Goal: Transaction & Acquisition: Purchase product/service

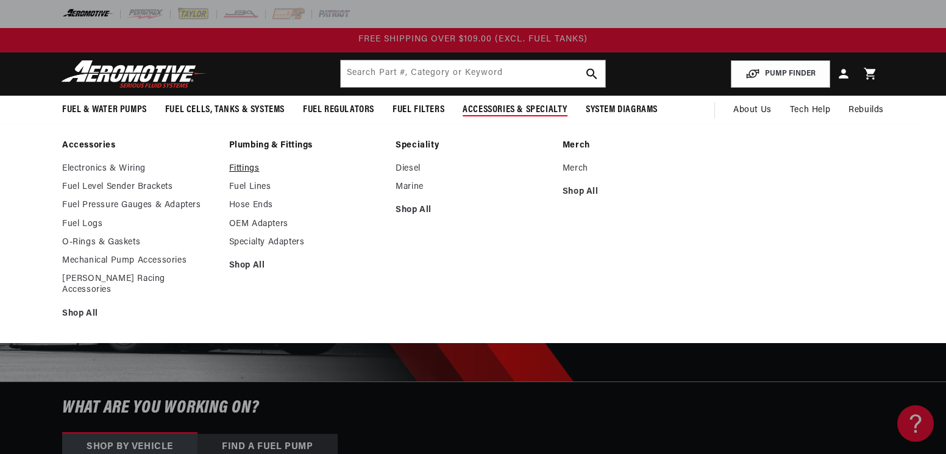
click at [251, 166] on link "Fittings" at bounding box center [306, 168] width 155 height 11
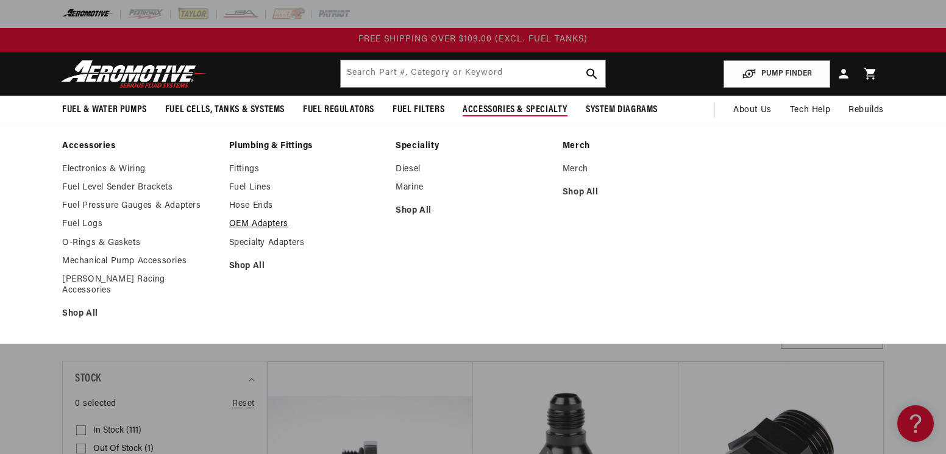
click at [274, 224] on link "OEM Adapters" at bounding box center [306, 224] width 155 height 11
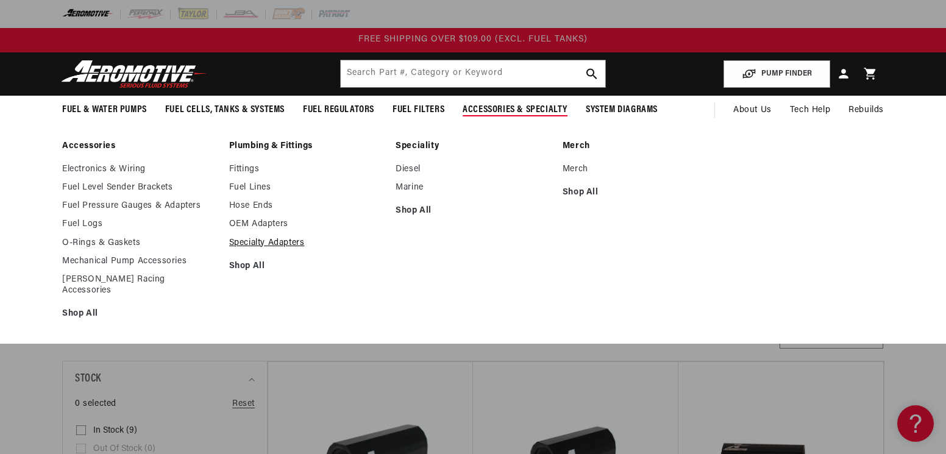
click at [263, 243] on link "Specialty Adapters" at bounding box center [306, 243] width 155 height 11
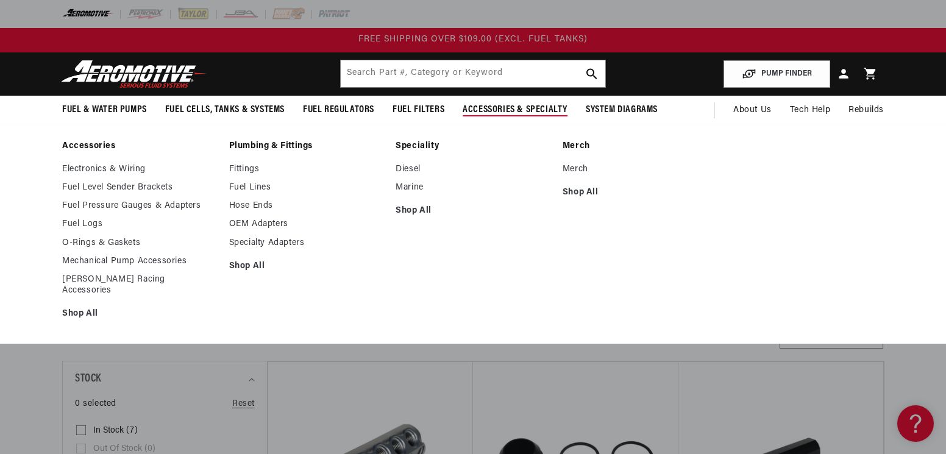
click at [253, 147] on link "Plumbing & Fittings" at bounding box center [306, 146] width 155 height 11
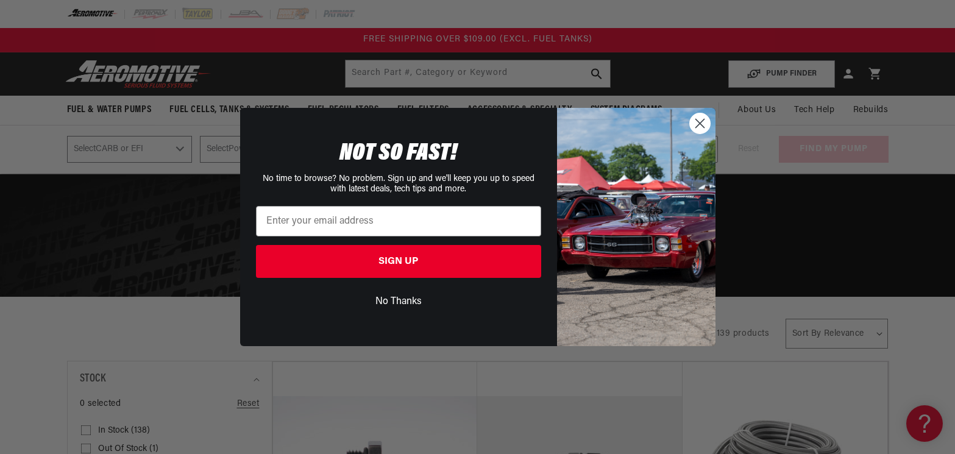
click at [707, 123] on circle "Close dialog" at bounding box center [700, 123] width 20 height 20
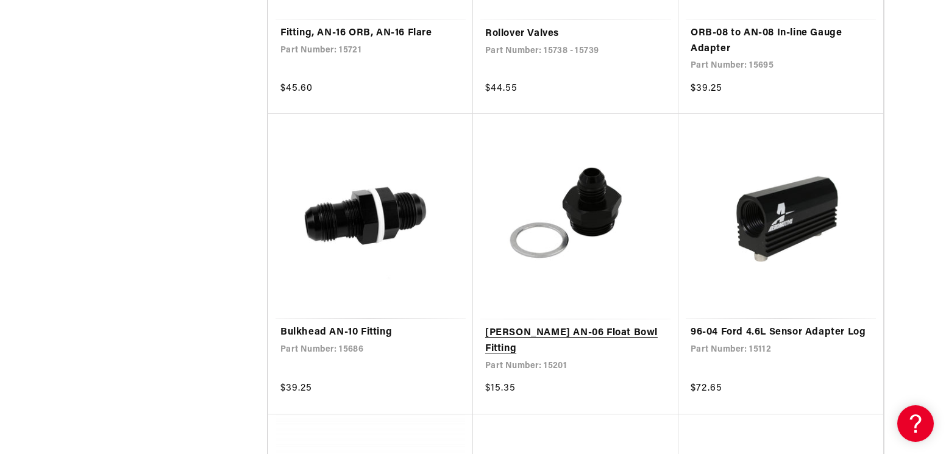
scroll to position [2317, 0]
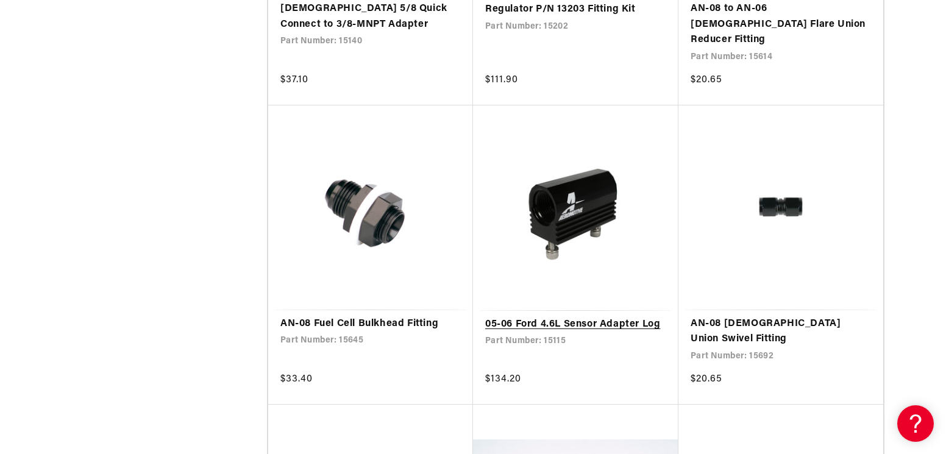
scroll to position [4146, 0]
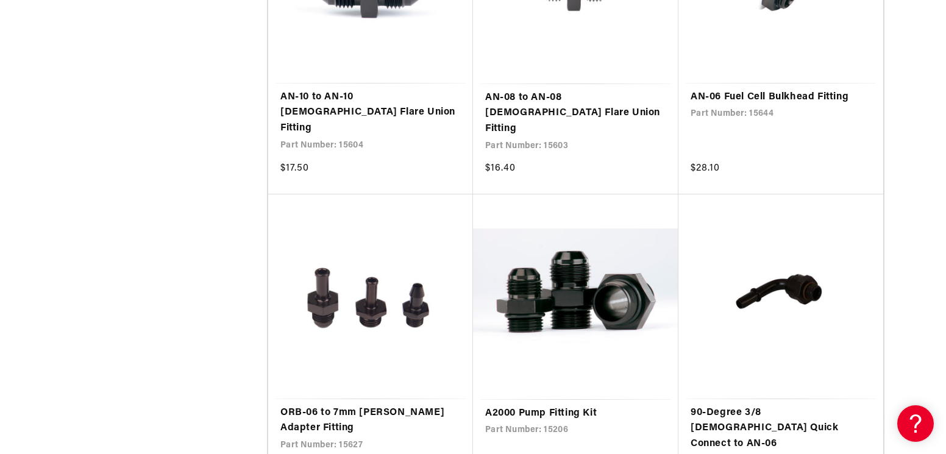
scroll to position [5975, 0]
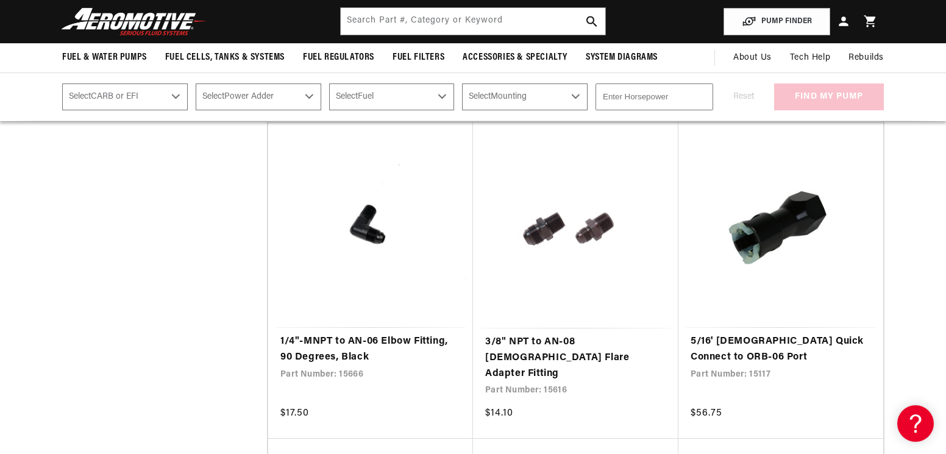
scroll to position [8597, 0]
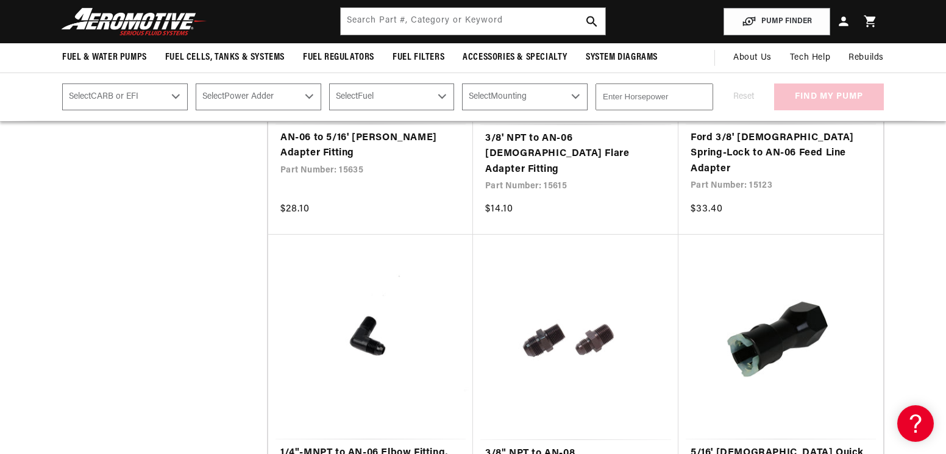
click at [789, 446] on link "5/16' [DEMOGRAPHIC_DATA] Quick Connect to ORB-06 Port" at bounding box center [781, 461] width 180 height 31
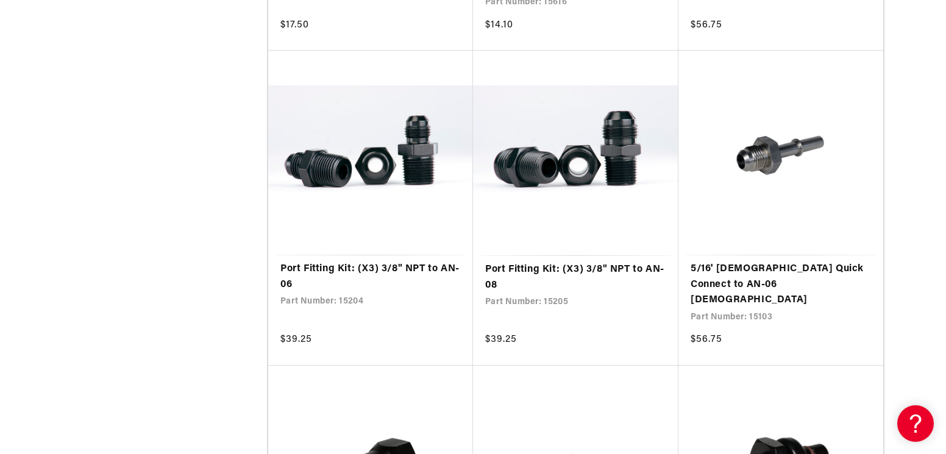
scroll to position [9267, 0]
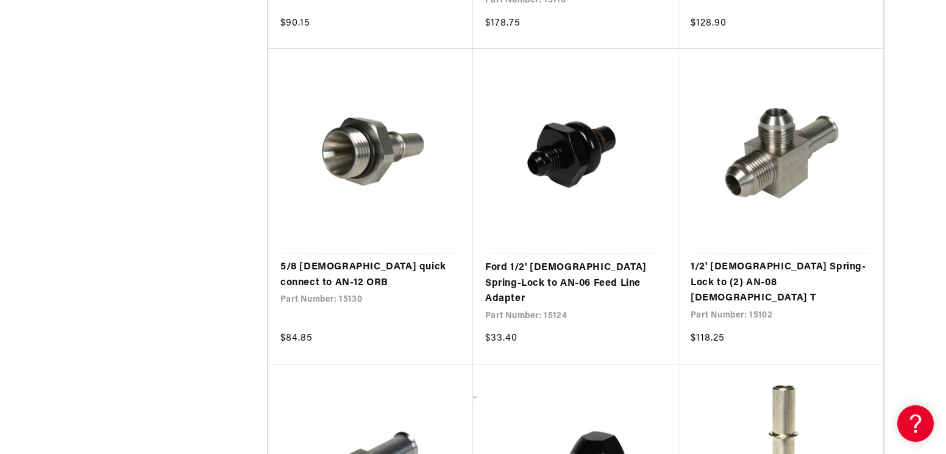
scroll to position [10365, 0]
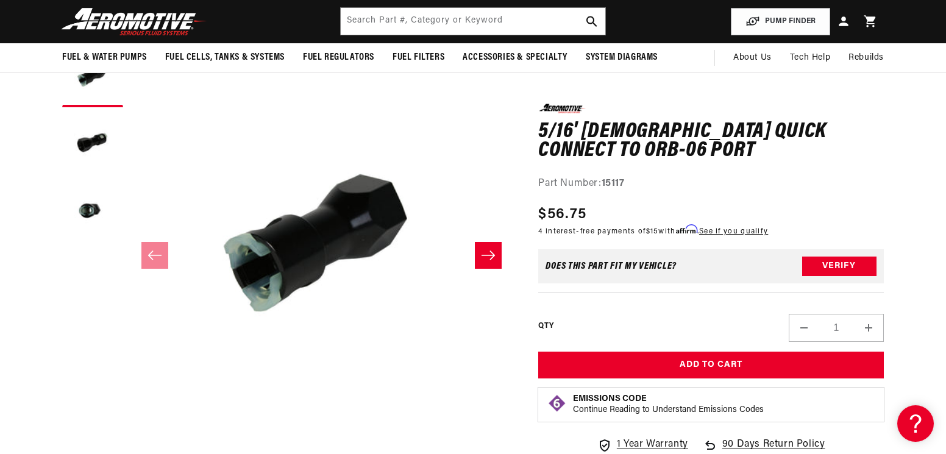
scroll to position [122, 0]
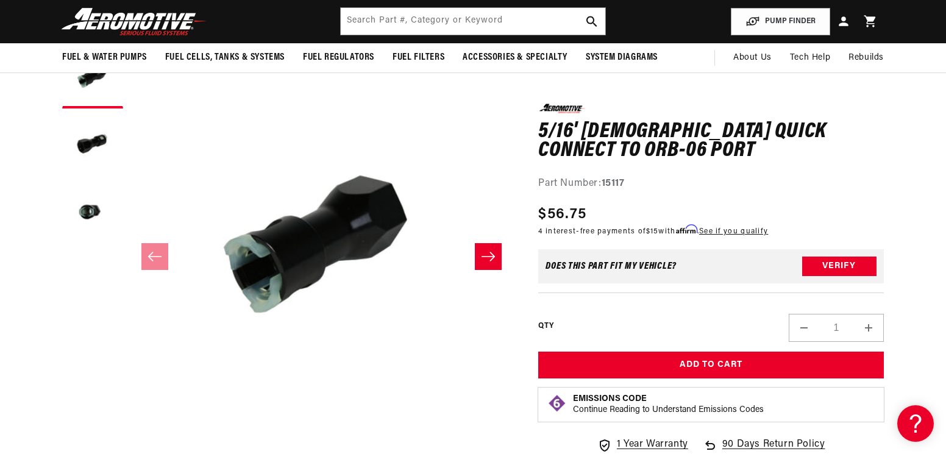
click at [487, 251] on icon "Slide right" at bounding box center [488, 257] width 15 height 12
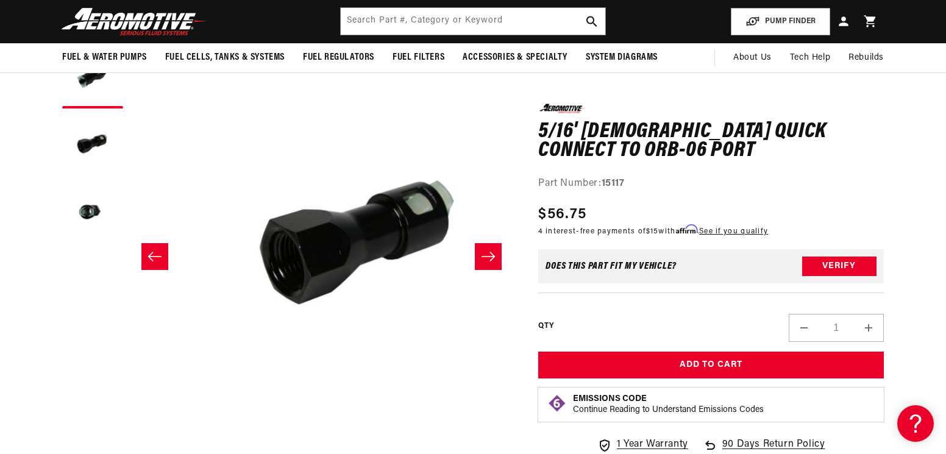
scroll to position [0, 385]
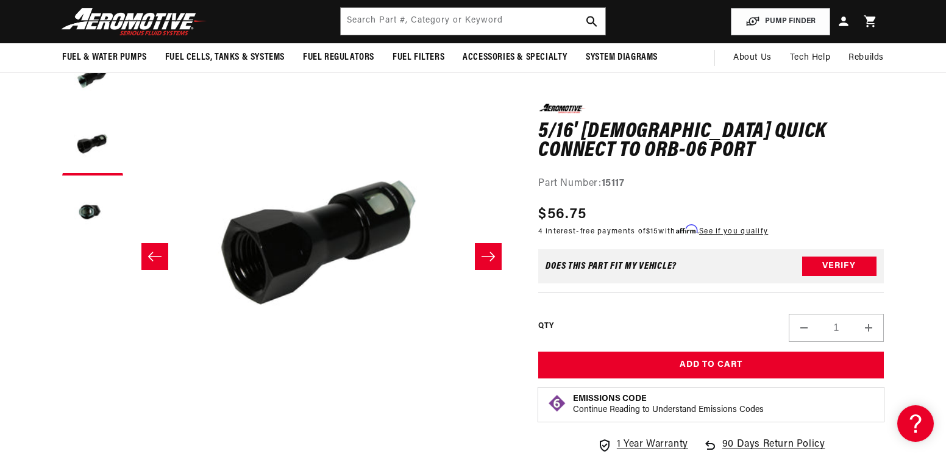
click at [494, 254] on icon "Slide right" at bounding box center [488, 257] width 15 height 12
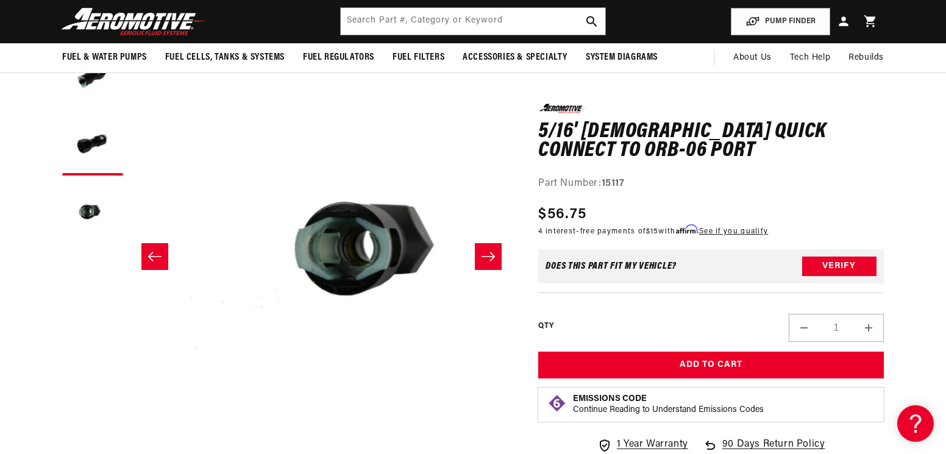
scroll to position [0, 770]
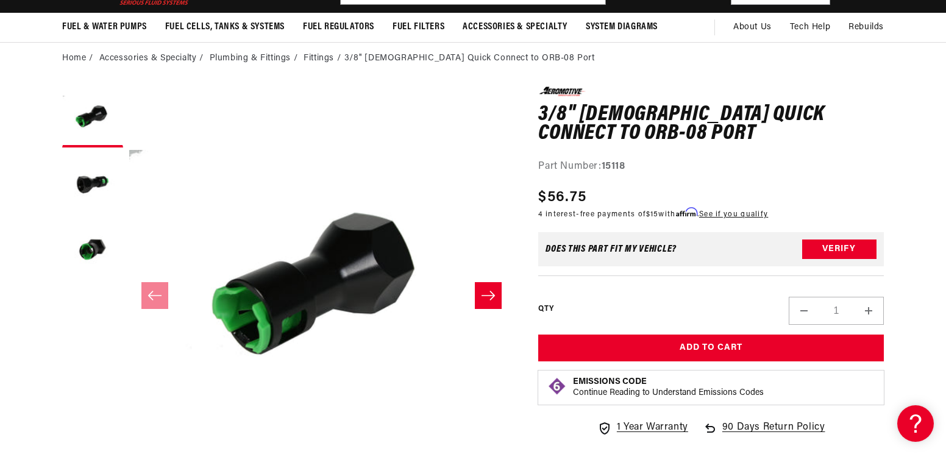
scroll to position [183, 0]
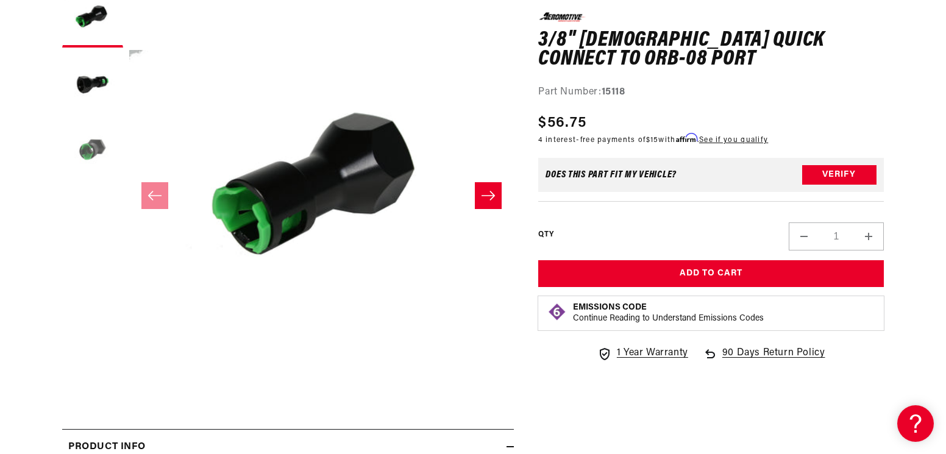
click at [99, 147] on button "Load image 3 in gallery view" at bounding box center [92, 151] width 61 height 61
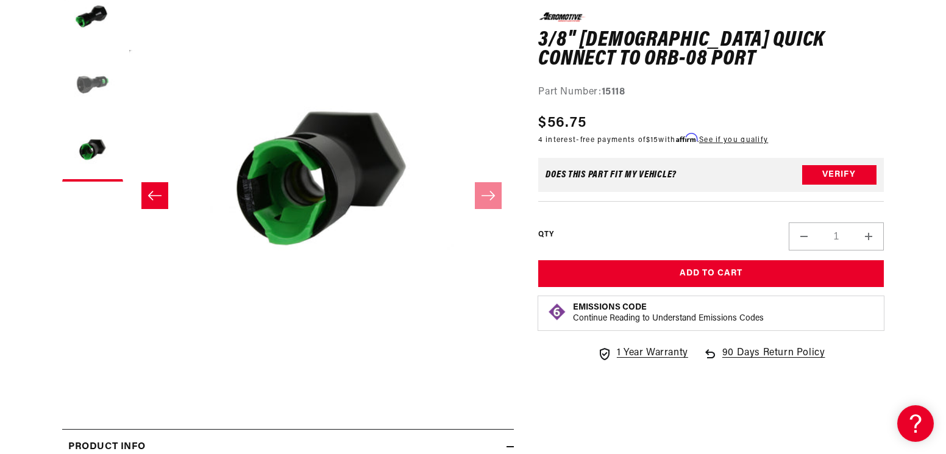
click at [95, 83] on button "Load image 2 in gallery view" at bounding box center [92, 84] width 61 height 61
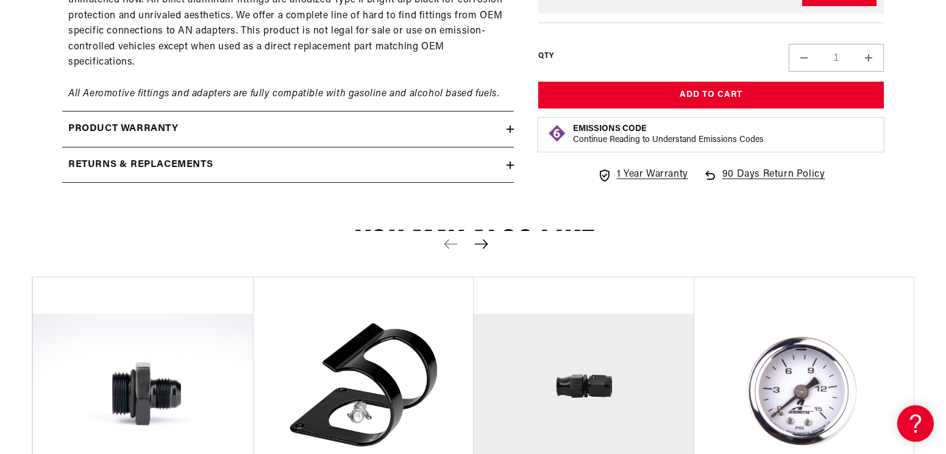
scroll to position [1036, 0]
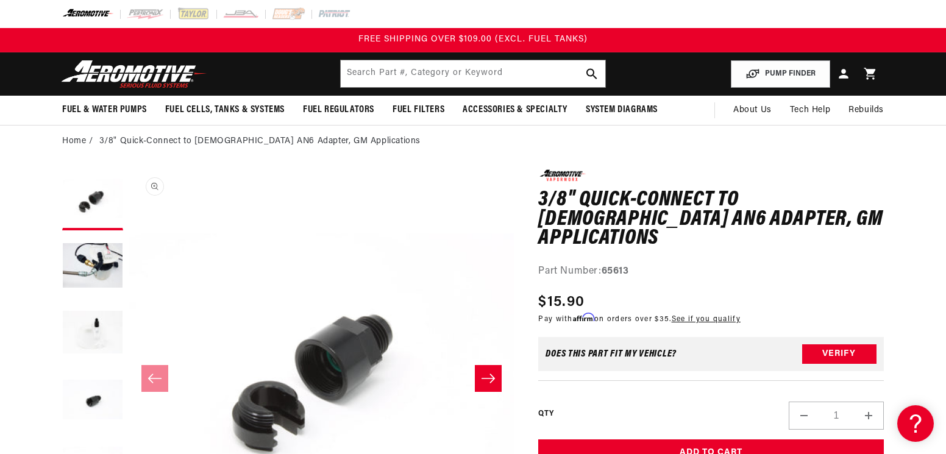
scroll to position [1, 0]
click at [86, 255] on button "Load image 2 in gallery view" at bounding box center [92, 267] width 61 height 61
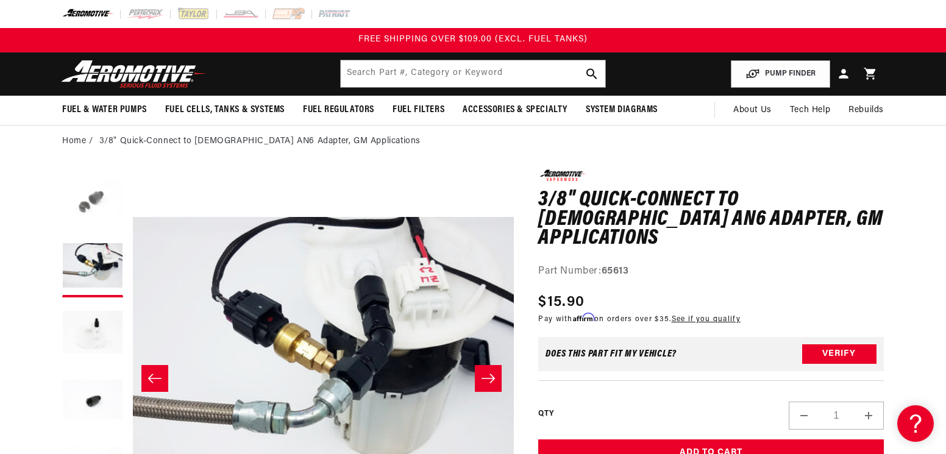
scroll to position [1, 385]
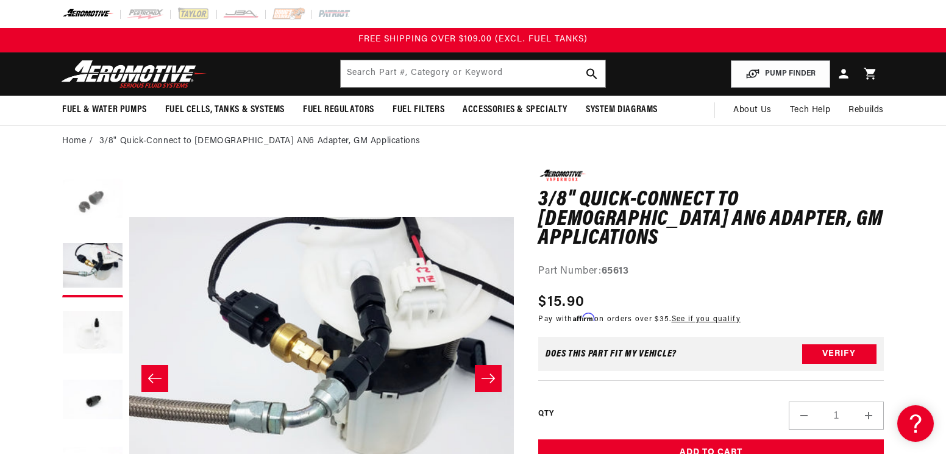
click at [86, 210] on button "Load image 1 in gallery view" at bounding box center [92, 199] width 61 height 61
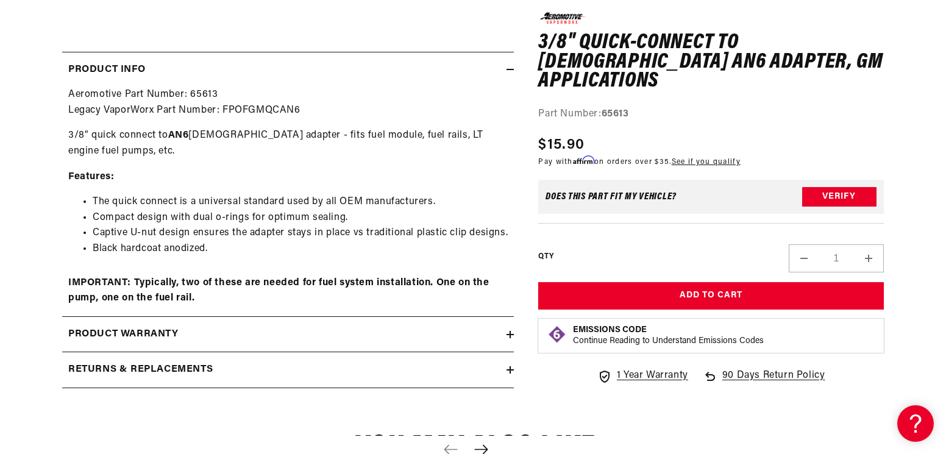
scroll to position [671, 0]
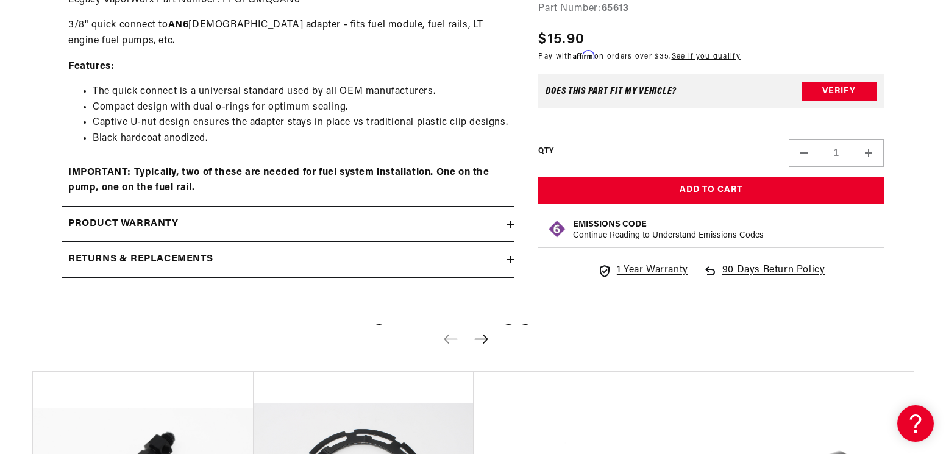
click at [160, 259] on h2 "Returns & replacements" at bounding box center [140, 260] width 144 height 16
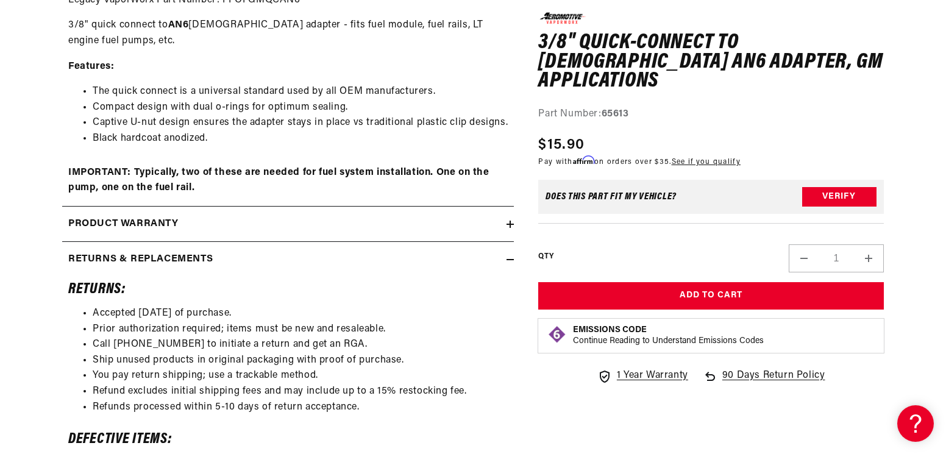
click at [160, 259] on h2 "Returns & replacements" at bounding box center [140, 260] width 144 height 16
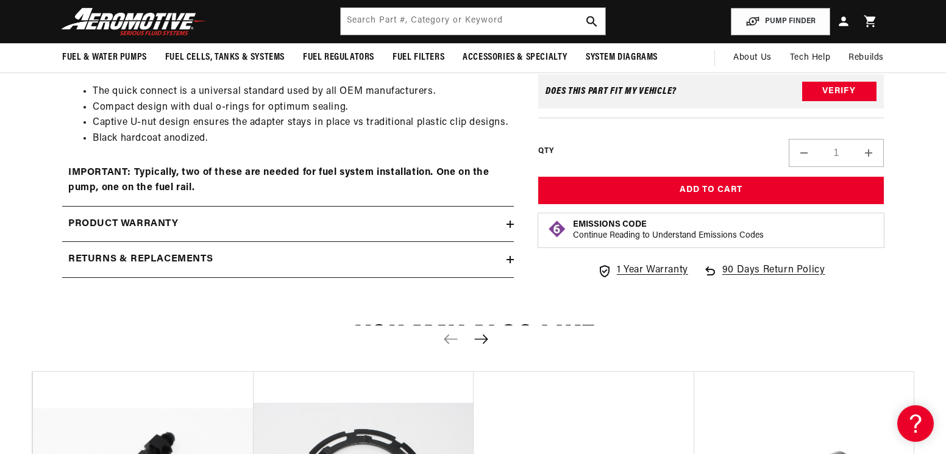
click at [483, 336] on icon "Next slide" at bounding box center [480, 339] width 13 height 9
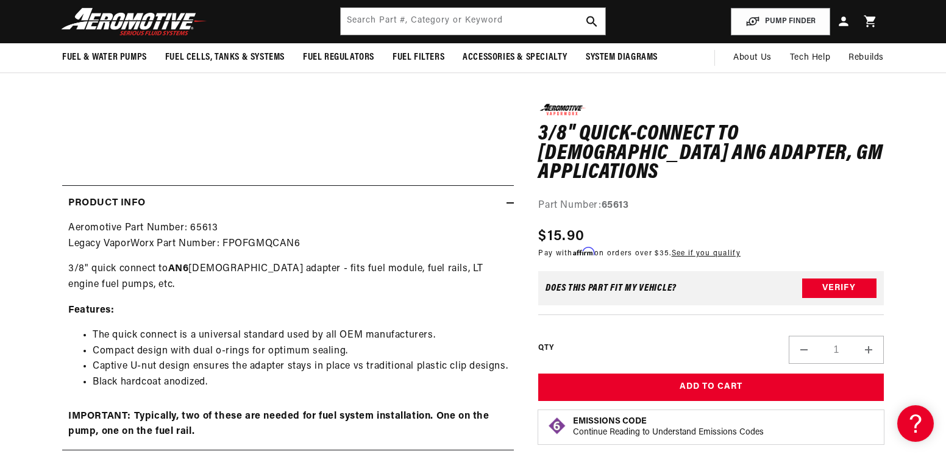
scroll to position [0, 0]
